Goal: Information Seeking & Learning: Understand process/instructions

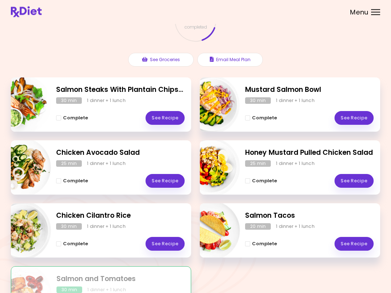
scroll to position [57, 0]
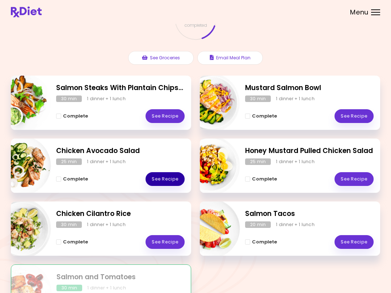
click at [168, 181] on link "See Recipe" at bounding box center [165, 179] width 39 height 14
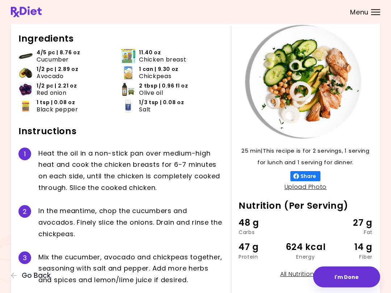
scroll to position [32, 0]
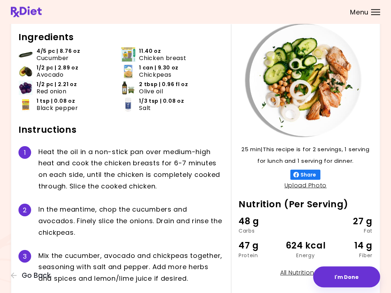
click at [21, 278] on button "Go Back" at bounding box center [32, 276] width 43 height 8
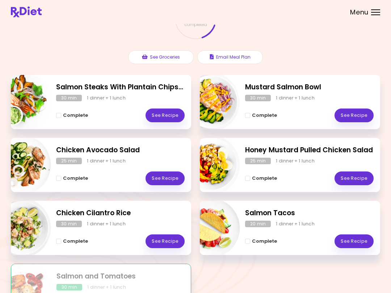
scroll to position [58, 0]
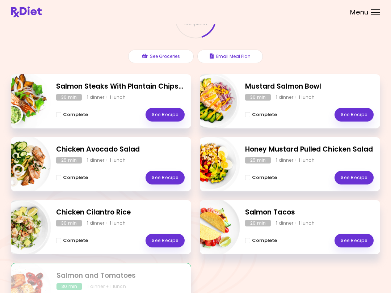
click at [165, 243] on link "See Recipe" at bounding box center [165, 241] width 39 height 14
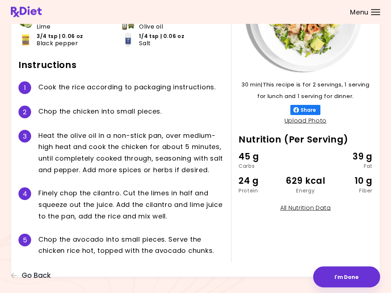
scroll to position [99, 0]
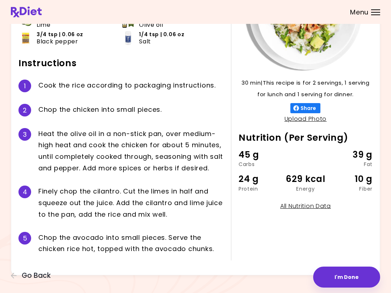
click at [390, 267] on div "Chicken Cilantro Rice 30 min 30 min | This recipe is for 2 servings, 1 serving …" at bounding box center [195, 100] width 391 height 399
click at [390, 263] on div "Chicken Cilantro Rice 30 min 30 min | This recipe is for 2 servings, 1 serving …" at bounding box center [195, 100] width 391 height 399
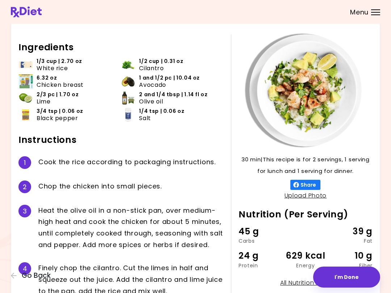
scroll to position [21, 0]
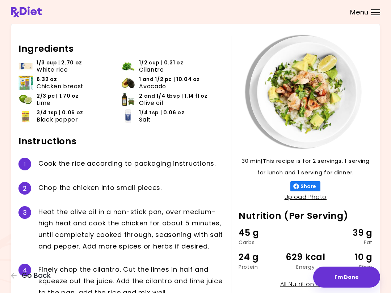
click at [143, 258] on div "4 F i n e l y c h o p t h e c i l a n t r o . C u t t h e l i m e s i n h a l f…" at bounding box center [120, 281] width 205 height 46
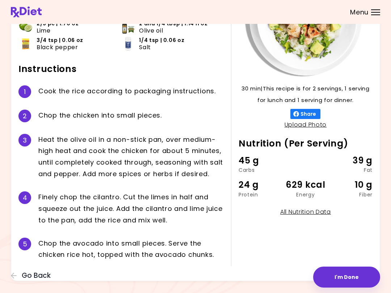
scroll to position [102, 0]
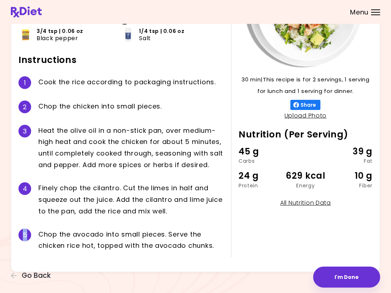
click at [1, 278] on div "Chicken Cilantro Rice 30 min 30 min | This recipe is for 2 servings, 1 serving …" at bounding box center [195, 97] width 391 height 399
